Goal: Task Accomplishment & Management: Manage account settings

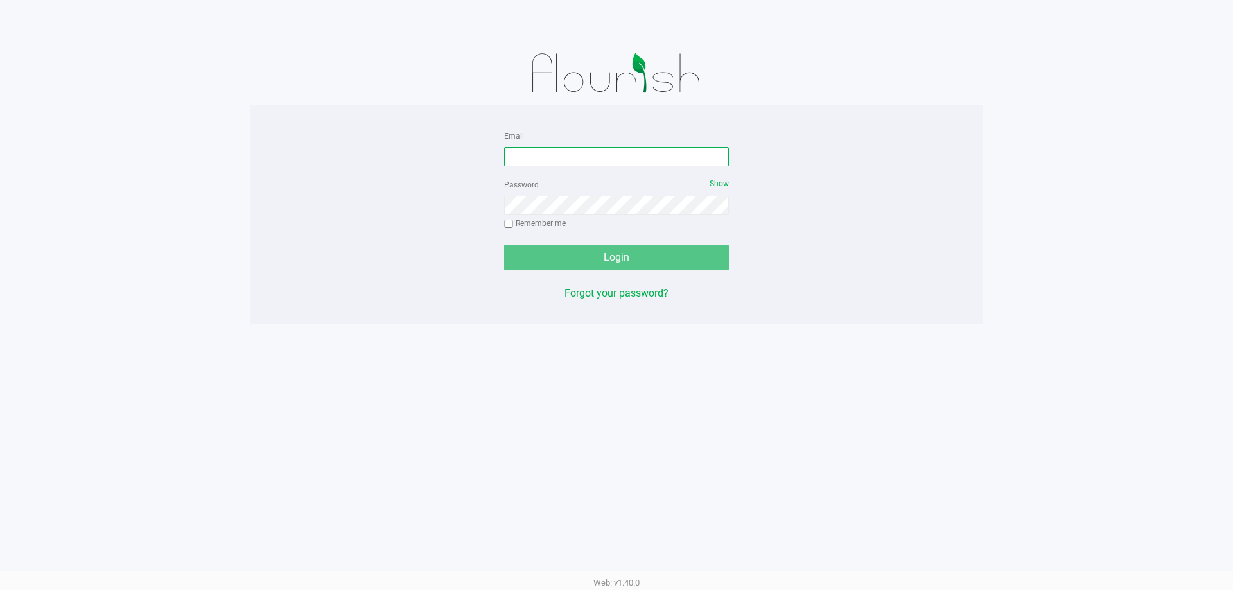
click at [645, 151] on input "Email" at bounding box center [616, 156] width 225 height 19
type input "mharrison@liveparallel.com"
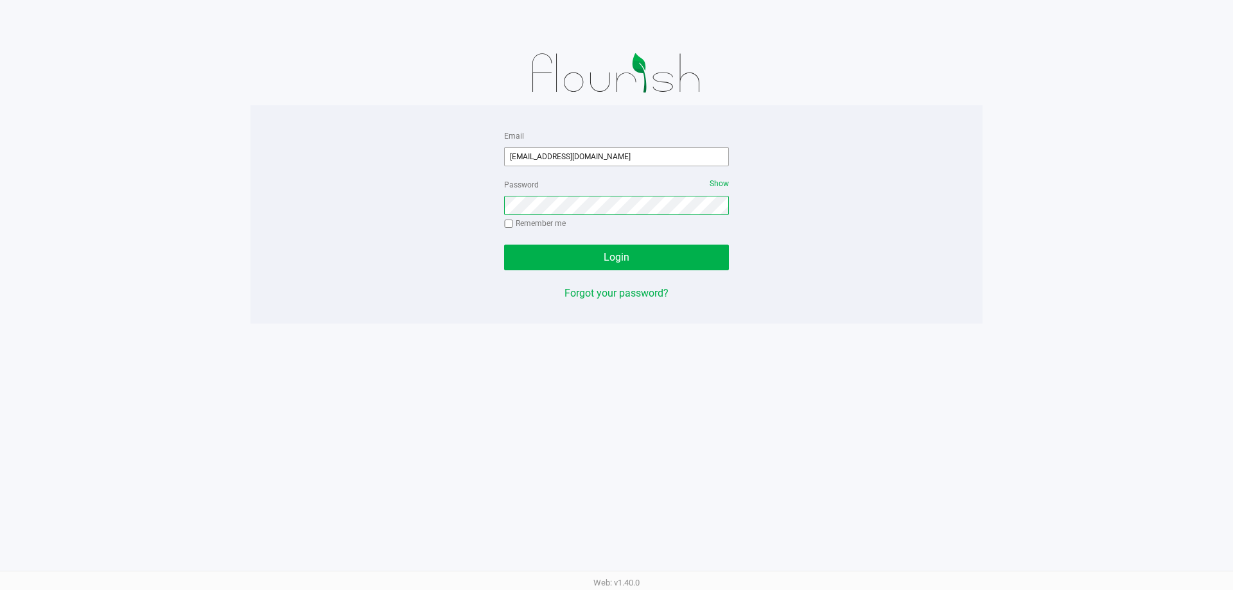
click at [504, 245] on button "Login" at bounding box center [616, 258] width 225 height 26
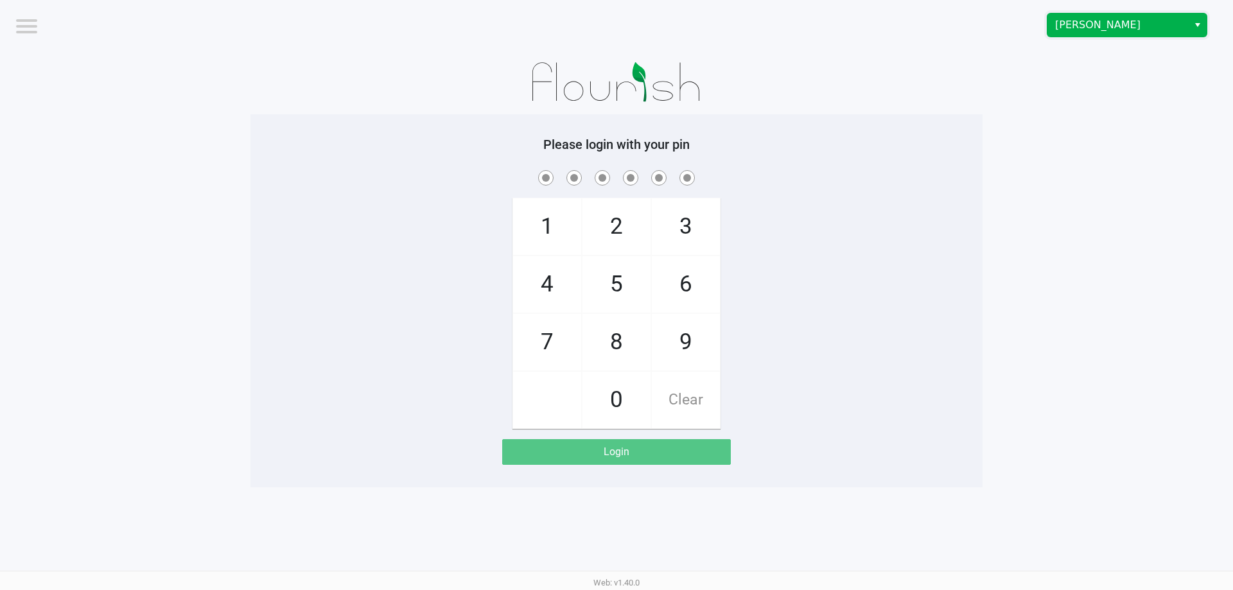
click at [1108, 21] on span "Brandon WC" at bounding box center [1117, 24] width 125 height 15
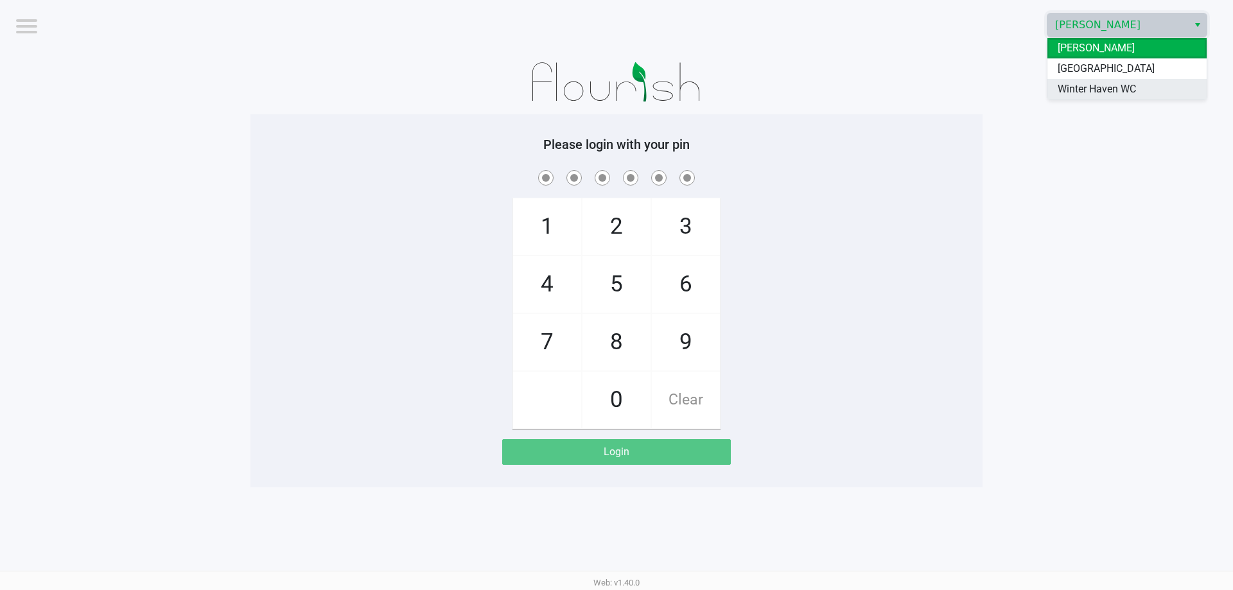
click at [1097, 90] on span "Winter Haven WC" at bounding box center [1097, 89] width 78 height 15
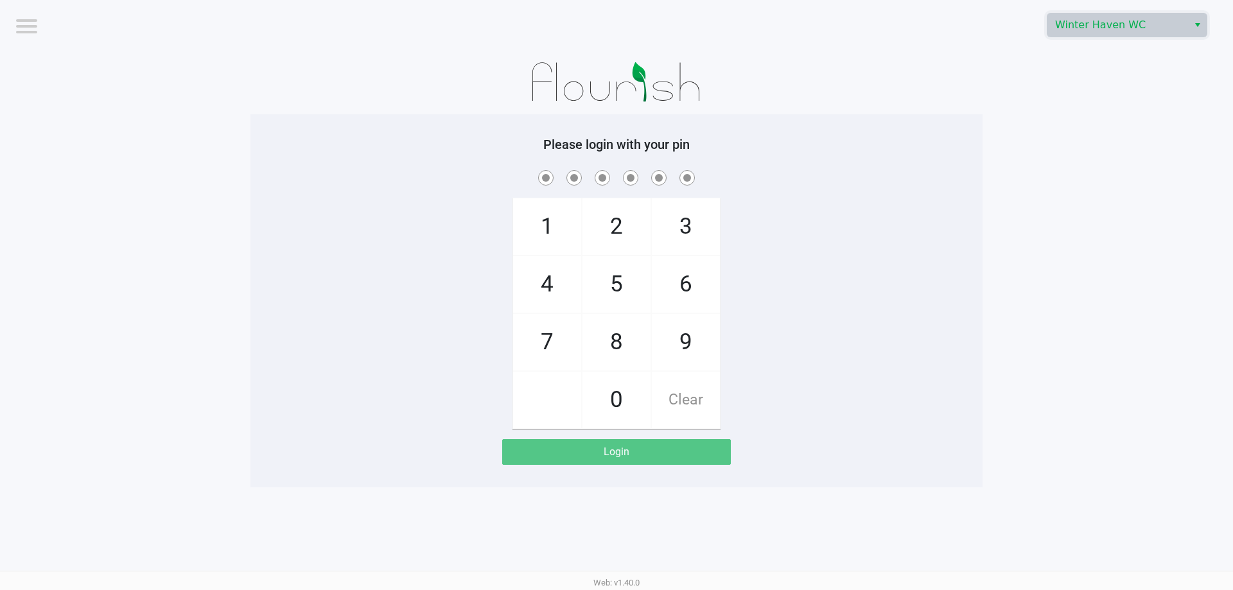
click at [1082, 200] on app-pos-login-wrapper "Logout Winter Haven WC Please login with your pin 1 4 7 2 5 8 0 3 6 9 Clear Log…" at bounding box center [616, 244] width 1233 height 488
